Goal: Task Accomplishment & Management: Manage account settings

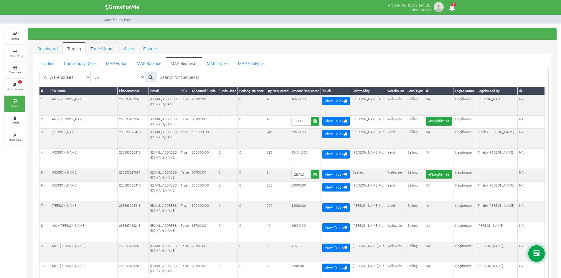
click at [96, 45] on link "Trade Mangt." at bounding box center [103, 48] width 34 height 12
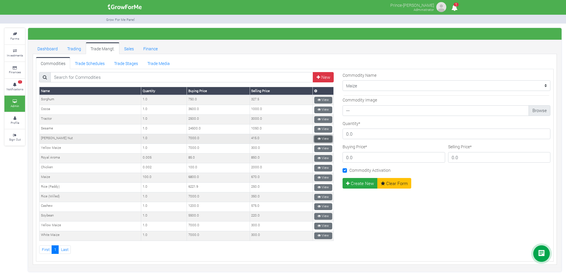
click at [317, 138] on icon at bounding box center [318, 138] width 3 height 3
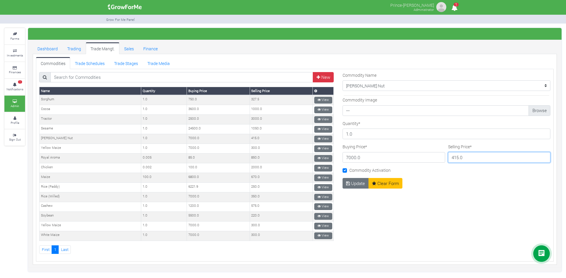
click at [461, 157] on input "415.0" at bounding box center [499, 157] width 103 height 11
type input "780"
click at [358, 183] on button "Update" at bounding box center [355, 183] width 26 height 11
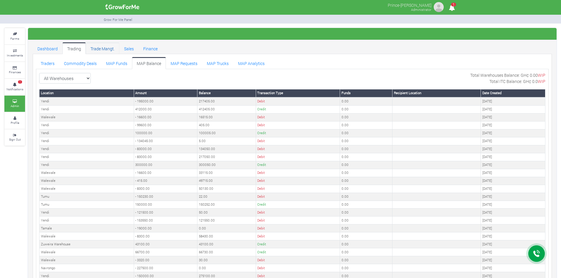
click at [105, 48] on link "Trade Mangt." at bounding box center [103, 48] width 34 height 12
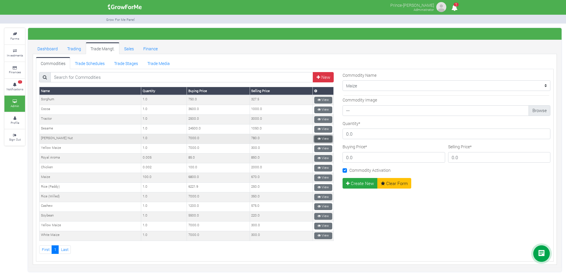
click at [315, 136] on link "View" at bounding box center [323, 139] width 18 height 7
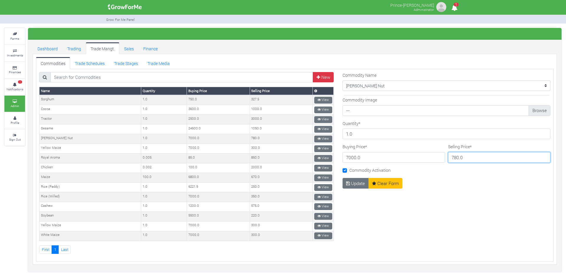
click at [459, 157] on input "780.0" at bounding box center [499, 157] width 103 height 11
drag, startPoint x: 459, startPoint y: 157, endPoint x: 439, endPoint y: 155, distance: 20.4
click at [439, 155] on div "Buying Price * 7000.0 Selling Price * 780.0" at bounding box center [446, 156] width 211 height 24
type input "5"
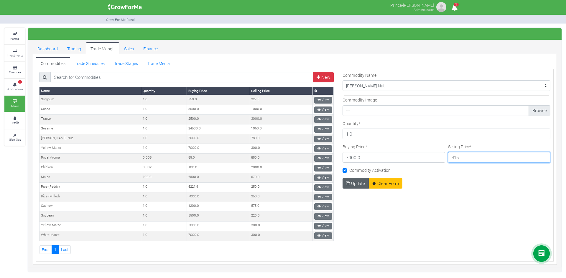
type input "415"
click at [356, 182] on button "Update" at bounding box center [355, 183] width 26 height 11
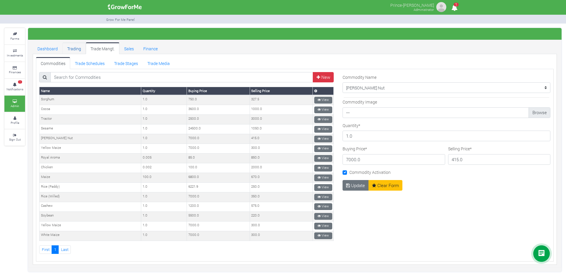
click at [75, 49] on link "Trading" at bounding box center [73, 48] width 23 height 12
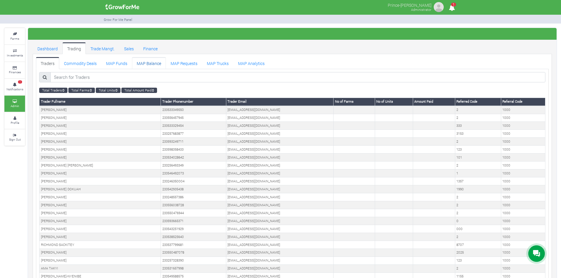
click at [151, 62] on link "MAP Balance" at bounding box center [149, 63] width 34 height 12
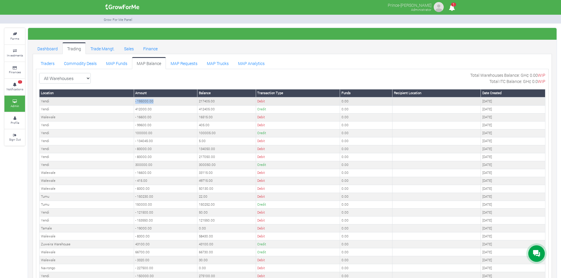
drag, startPoint x: 165, startPoint y: 102, endPoint x: 135, endPoint y: 103, distance: 29.8
click at [135, 103] on td "- 195000.00" at bounding box center [166, 102] width 64 height 8
click at [156, 100] on td "- 195000.00" at bounding box center [166, 102] width 64 height 8
drag, startPoint x: 154, startPoint y: 100, endPoint x: 137, endPoint y: 101, distance: 17.1
click at [137, 101] on td "- 195000.00" at bounding box center [166, 102] width 64 height 8
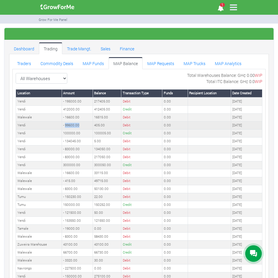
drag, startPoint x: 81, startPoint y: 126, endPoint x: 65, endPoint y: 126, distance: 15.3
click at [65, 126] on td "- 99600.00" at bounding box center [77, 125] width 31 height 8
